Goal: Navigation & Orientation: Find specific page/section

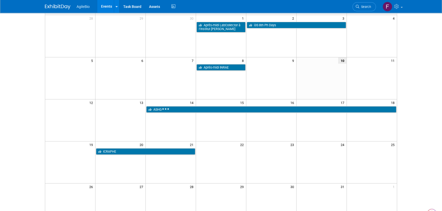
scroll to position [64, 0]
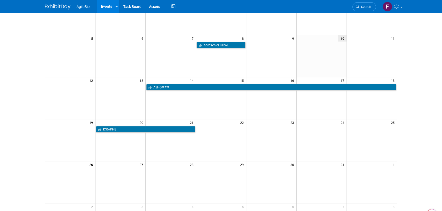
click at [234, 52] on td at bounding box center [221, 56] width 50 height 42
click at [342, 45] on td at bounding box center [321, 45] width 50 height 7
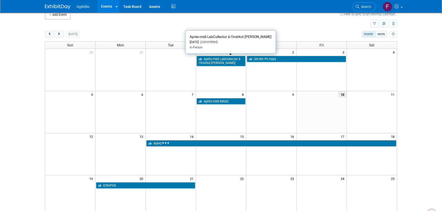
scroll to position [0, 0]
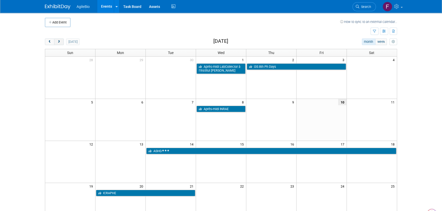
click at [57, 41] on span "next" at bounding box center [59, 41] width 4 height 3
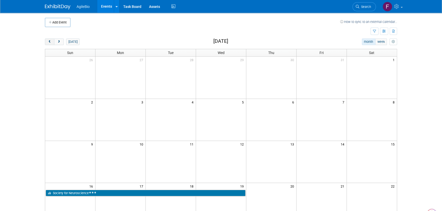
click at [49, 41] on span "prev" at bounding box center [50, 41] width 4 height 3
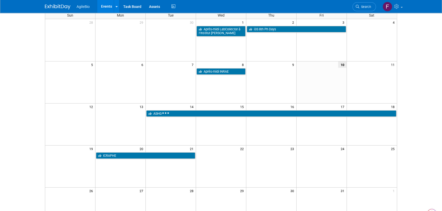
scroll to position [38, 0]
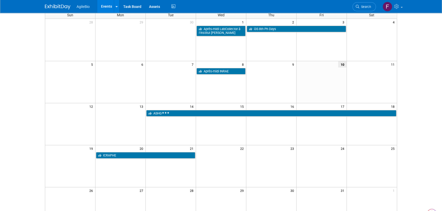
click at [414, 61] on body "AgileBio Events Add Event Bulk Upload Events Shareable Event Boards Recently Vi…" at bounding box center [221, 67] width 442 height 211
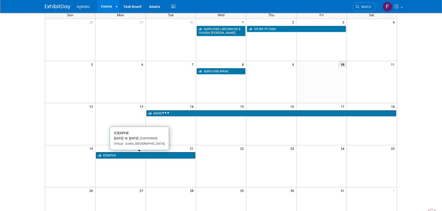
click at [167, 155] on link "ICRAPHE" at bounding box center [145, 155] width 99 height 7
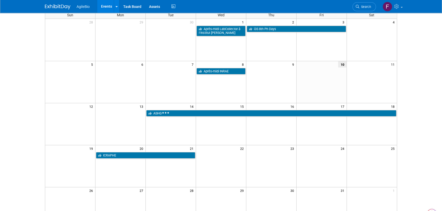
click at [227, 38] on div "Add Event How to sync to an external calendar... New Event Duplicate Event Warn…" at bounding box center [221, 128] width 360 height 307
click at [264, 32] on link "i3S 8th Ph Days" at bounding box center [296, 29] width 99 height 7
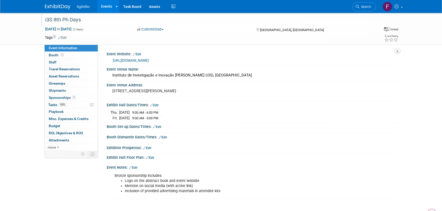
click at [182, 24] on div "i3S 8th Ph Days" at bounding box center [205, 19] width 325 height 9
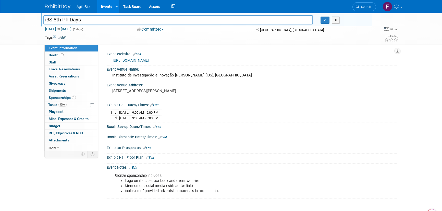
click at [21, 52] on div "i3S 8th Ph Days i3S 8th Ph Days X Oct 2, 2025 to Oct 3, 2025 (2 days) Oct 2, 20…" at bounding box center [221, 111] width 442 height 196
click at [102, 7] on link "Events" at bounding box center [106, 6] width 19 height 13
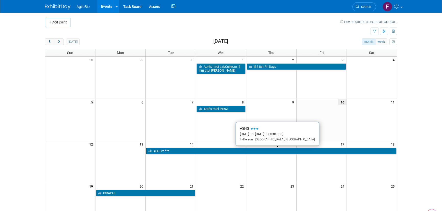
click at [220, 151] on link "ASHG" at bounding box center [271, 151] width 250 height 7
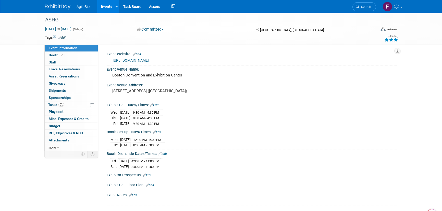
click at [164, 29] on span "button" at bounding box center [163, 29] width 2 height 1
click at [104, 4] on link "Events" at bounding box center [106, 6] width 19 height 13
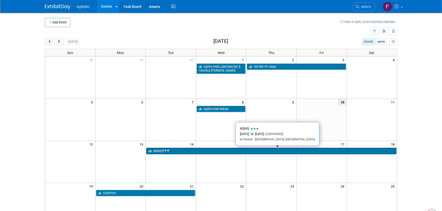
click at [213, 150] on link "ASHG" at bounding box center [271, 151] width 250 height 7
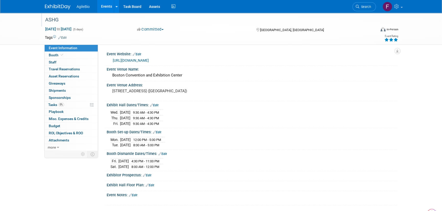
click at [332, 16] on div "ASHG" at bounding box center [205, 19] width 325 height 9
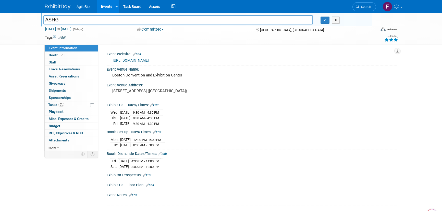
click at [331, 34] on div "Tags Edit" at bounding box center [191, 37] width 293 height 7
click at [310, 62] on div "[URL][DOMAIN_NAME]" at bounding box center [253, 61] width 281 height 6
click at [103, 7] on link "Events" at bounding box center [106, 6] width 19 height 13
